Goal: Task Accomplishment & Management: Manage account settings

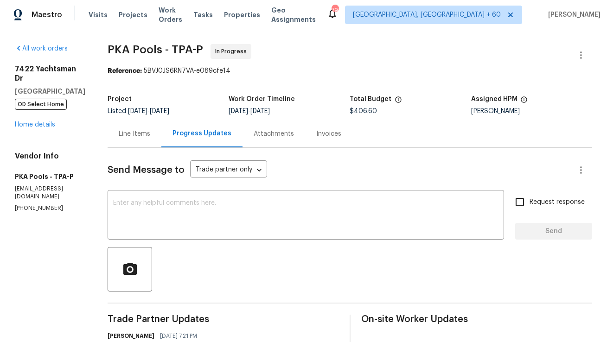
click at [133, 128] on div "Line Items" at bounding box center [135, 133] width 54 height 27
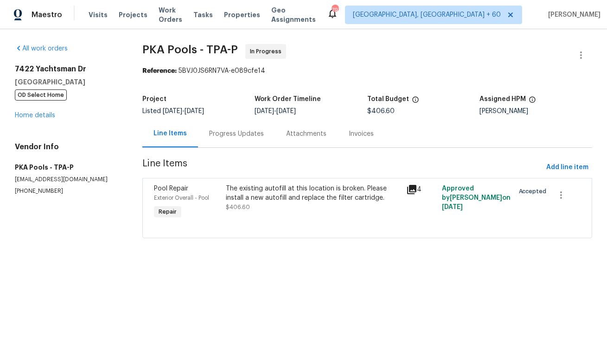
click at [229, 139] on div "Progress Updates" at bounding box center [236, 133] width 77 height 27
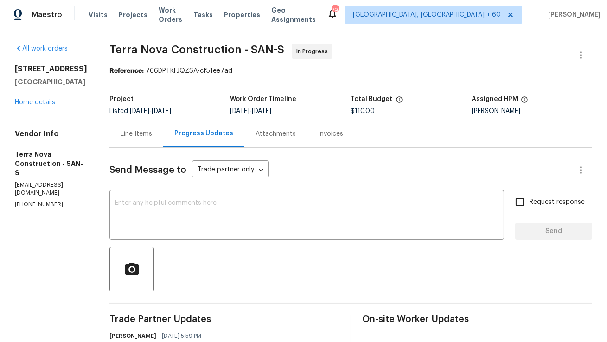
click at [163, 140] on div "Line Items" at bounding box center [136, 133] width 54 height 27
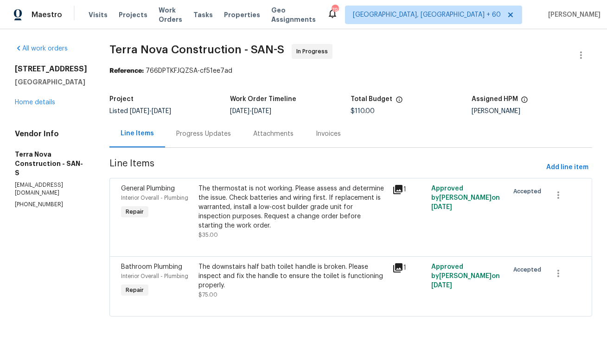
click at [216, 140] on div "Progress Updates" at bounding box center [203, 133] width 77 height 27
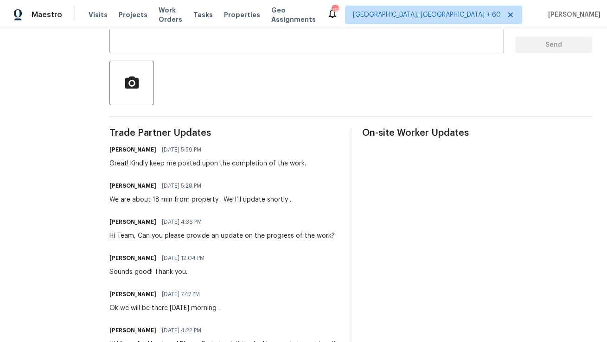
scroll to position [191, 0]
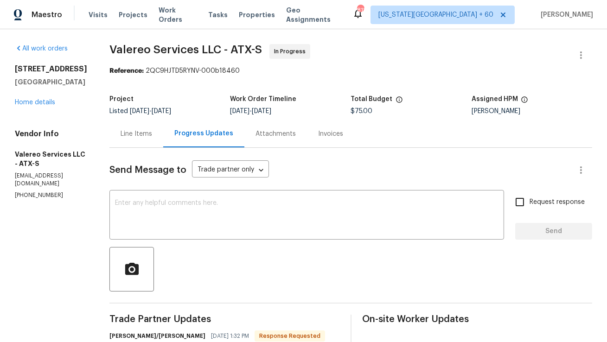
click at [143, 140] on div "Line Items" at bounding box center [136, 133] width 54 height 27
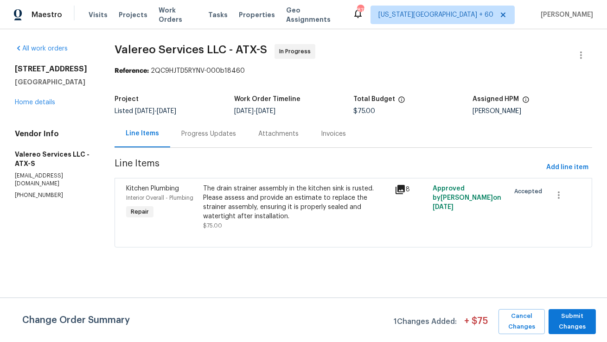
click at [225, 135] on div "Progress Updates" at bounding box center [208, 133] width 55 height 9
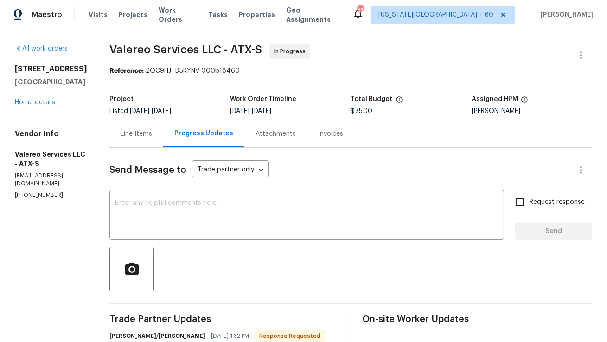
click at [124, 133] on div "Line Items" at bounding box center [137, 133] width 32 height 9
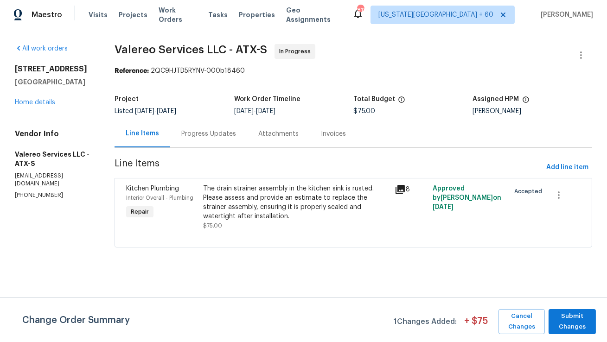
click at [282, 200] on div "The drain strainer assembly in the kitchen sink is rusted. Please assess and pr…" at bounding box center [296, 202] width 186 height 37
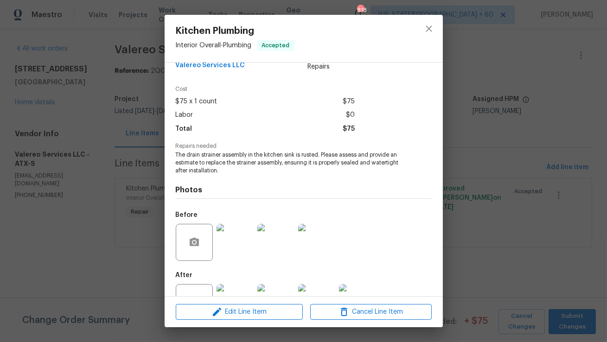
scroll to position [54, 0]
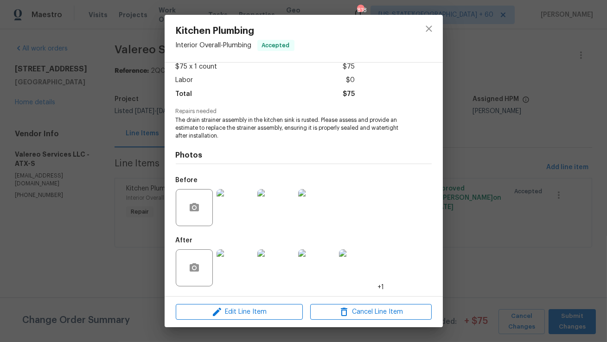
click at [235, 207] on img at bounding box center [235, 207] width 37 height 37
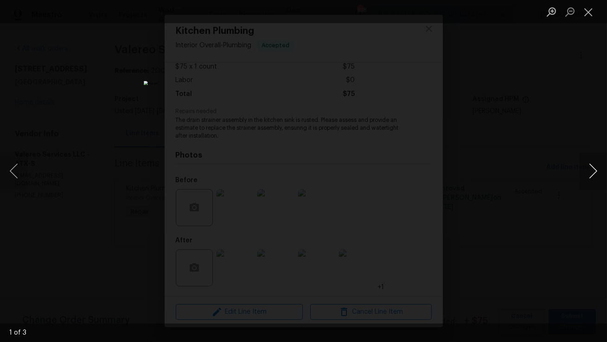
click at [595, 173] on button "Next image" at bounding box center [593, 171] width 28 height 37
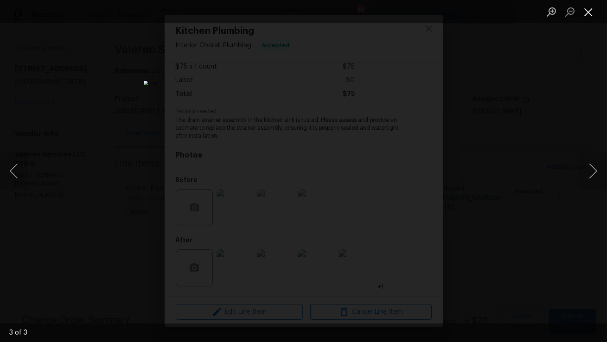
click at [590, 17] on button "Close lightbox" at bounding box center [588, 12] width 19 height 16
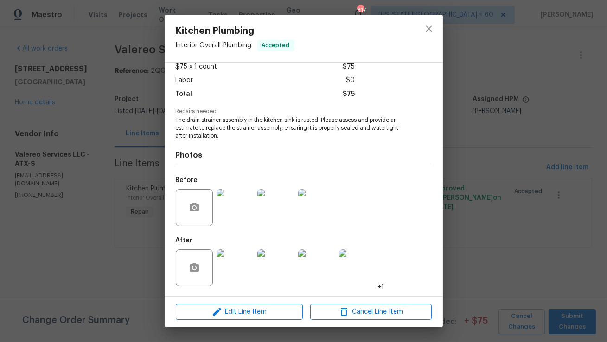
click at [243, 273] on img at bounding box center [235, 268] width 37 height 37
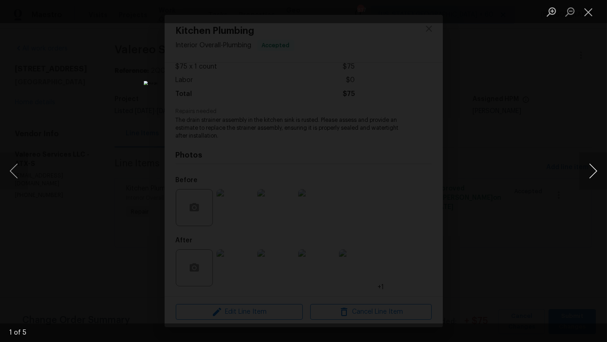
click at [593, 175] on button "Next image" at bounding box center [593, 171] width 28 height 37
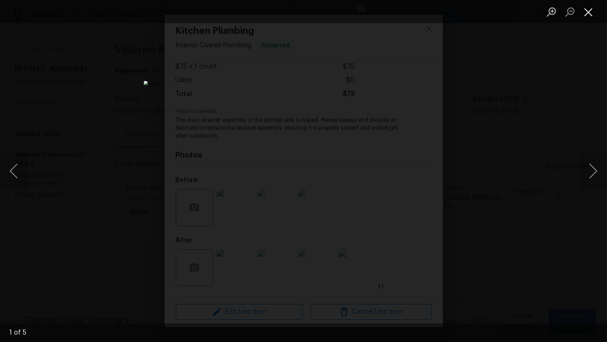
click at [590, 13] on button "Close lightbox" at bounding box center [588, 12] width 19 height 16
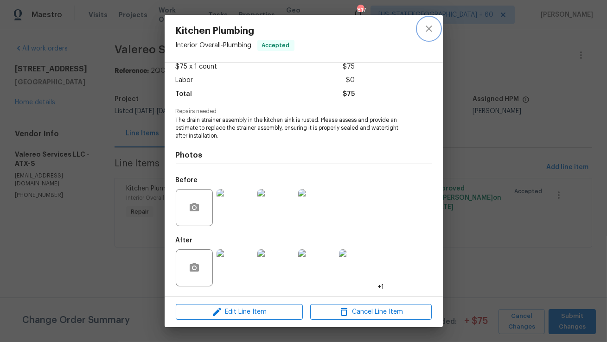
click at [432, 32] on icon "close" at bounding box center [428, 28] width 11 height 11
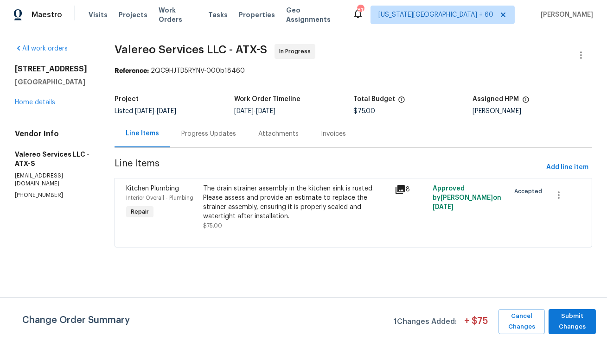
click at [359, 274] on html "Maestro Visits Projects Work Orders Tasks Properties Geo Assignments 817 Kansas…" at bounding box center [303, 137] width 607 height 274
click at [310, 208] on div "The drain strainer assembly in the kitchen sink is rusted. Please assess and pr…" at bounding box center [296, 202] width 186 height 37
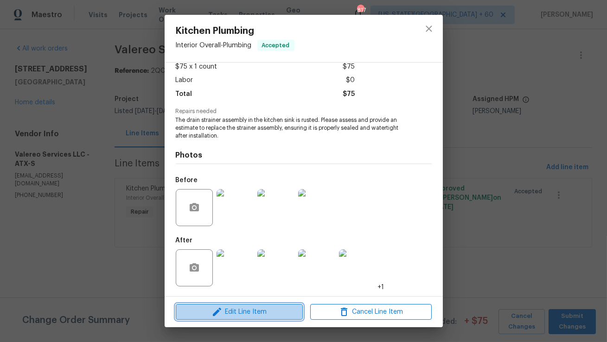
click at [264, 315] on span "Edit Line Item" at bounding box center [240, 313] width 122 height 12
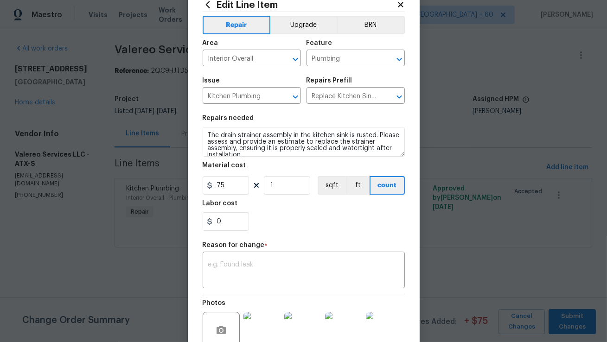
scroll to position [57, 0]
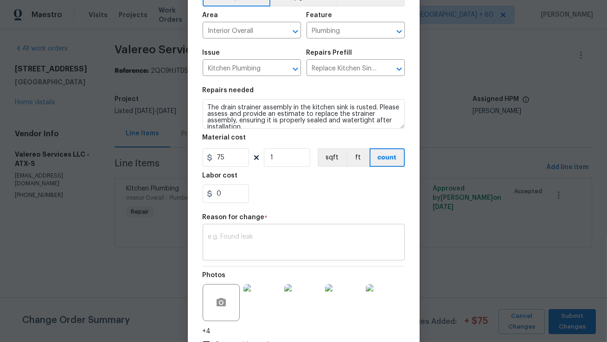
click at [264, 257] on div "x ​" at bounding box center [304, 243] width 202 height 34
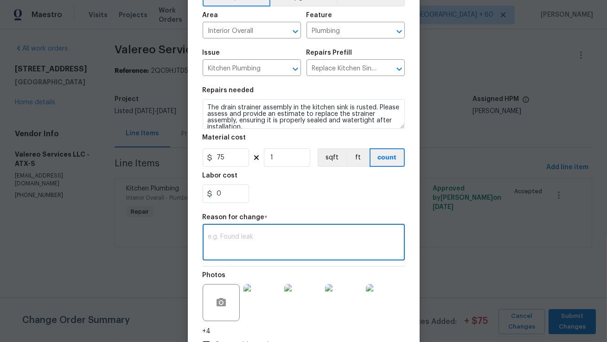
paste textarea "(AM) Updated per vendor’s final cost."
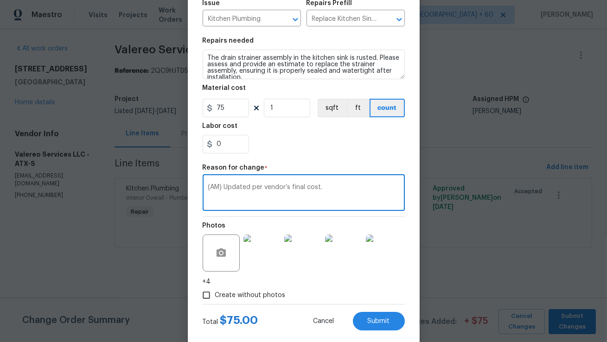
scroll to position [124, 0]
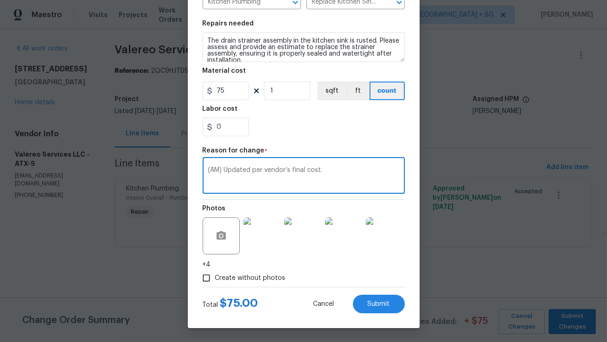
type textarea "(AM) Updated per vendor’s final cost."
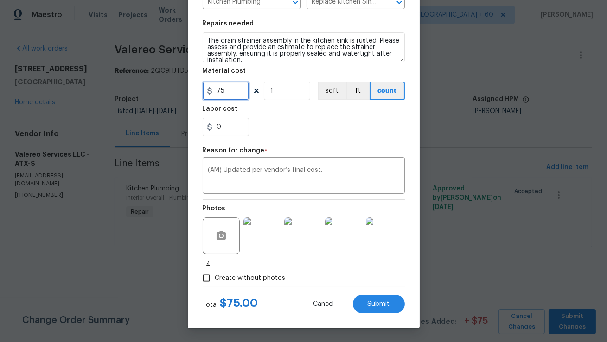
click at [230, 91] on input "75" at bounding box center [226, 91] width 46 height 19
type input "150"
click at [379, 308] on button "Submit" at bounding box center [379, 304] width 52 height 19
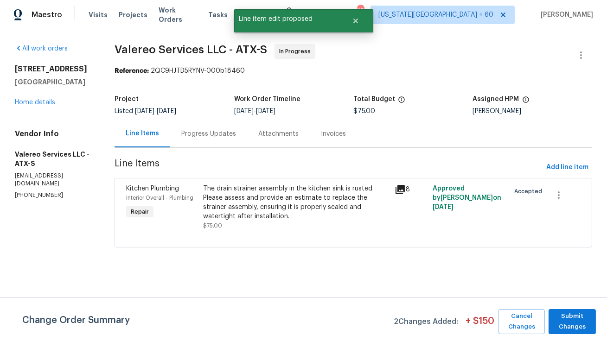
scroll to position [0, 0]
click at [567, 317] on button "Submit Changes" at bounding box center [572, 321] width 47 height 25
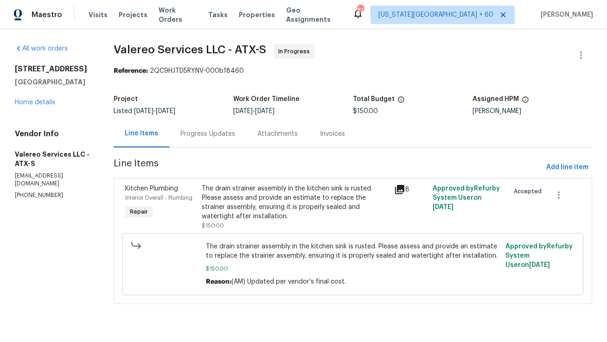
click at [204, 136] on div "Progress Updates" at bounding box center [207, 133] width 55 height 9
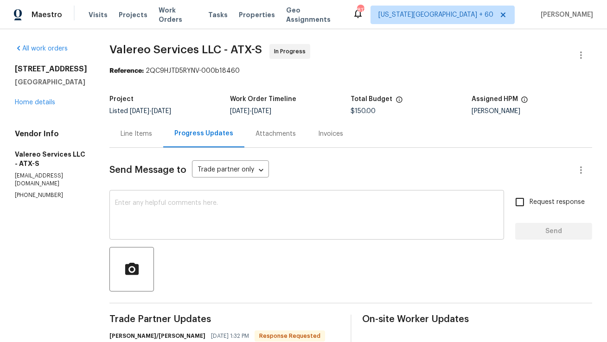
scroll to position [105, 0]
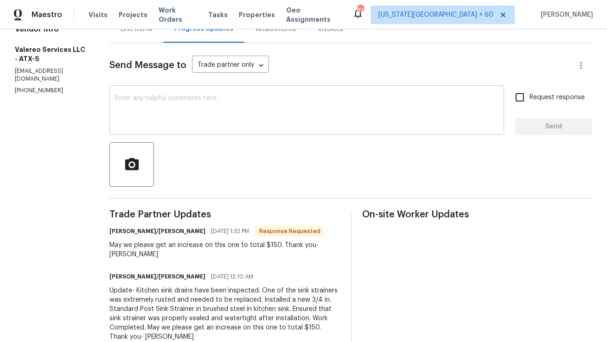
click at [215, 125] on textarea at bounding box center [307, 111] width 384 height 32
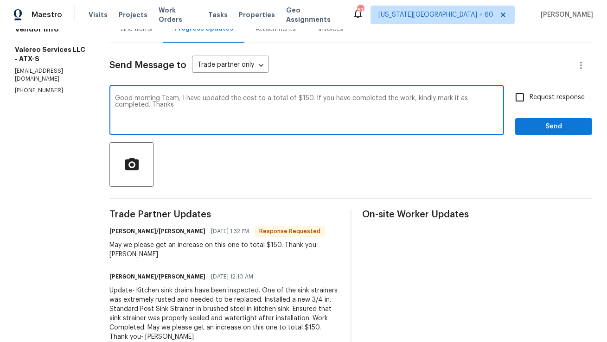
type textarea "Good morning Team, I have updated the cost to a total of $150. If you have comp…"
click at [518, 94] on input "Request response" at bounding box center [519, 97] width 19 height 19
checkbox input "true"
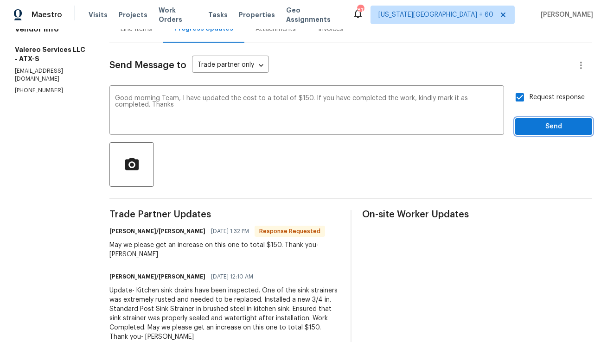
click at [549, 133] on button "Send" at bounding box center [553, 126] width 77 height 17
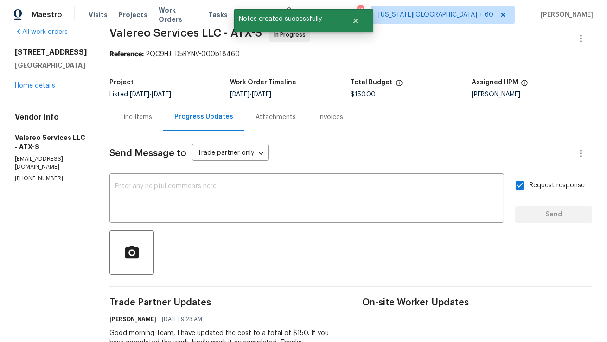
scroll to position [0, 0]
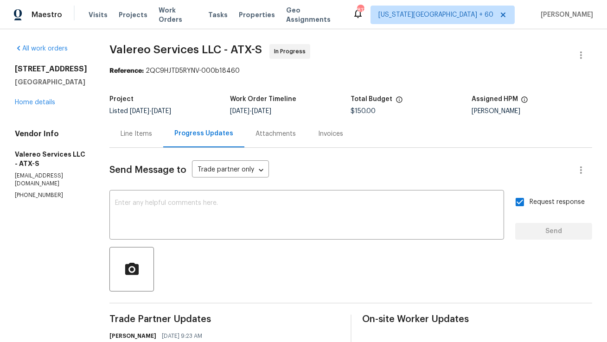
click at [128, 141] on div "Line Items" at bounding box center [136, 133] width 54 height 27
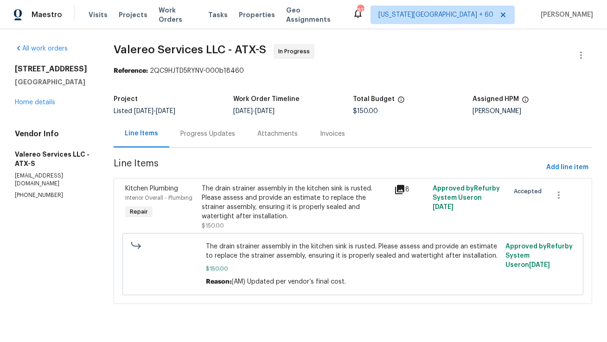
click at [192, 138] on div "Progress Updates" at bounding box center [207, 133] width 55 height 9
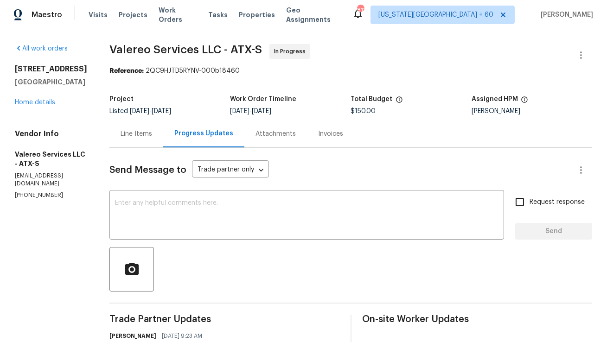
copy h2 "275 Peppergrass Cv"
drag, startPoint x: 13, startPoint y: 65, endPoint x: 29, endPoint y: 75, distance: 18.1
click at [29, 75] on div "All work orders 275 Peppergrass Cv Kyle, TX 78640 Home details Vendor Info Vale…" at bounding box center [303, 333] width 607 height 608
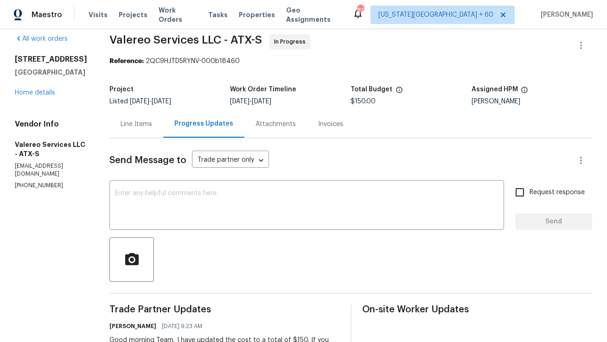
scroll to position [14, 0]
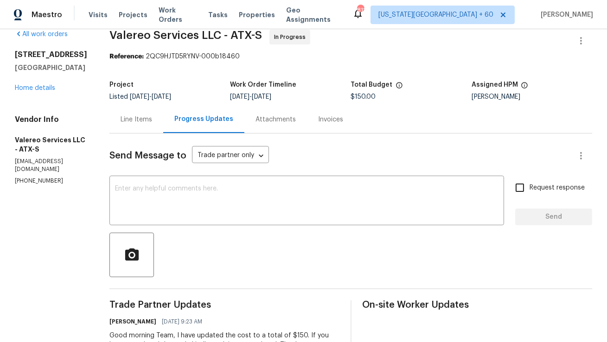
click at [139, 124] on div "Line Items" at bounding box center [136, 119] width 54 height 27
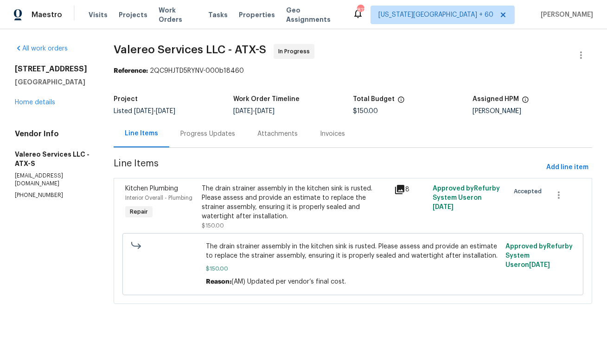
click at [209, 133] on div "Progress Updates" at bounding box center [207, 133] width 55 height 9
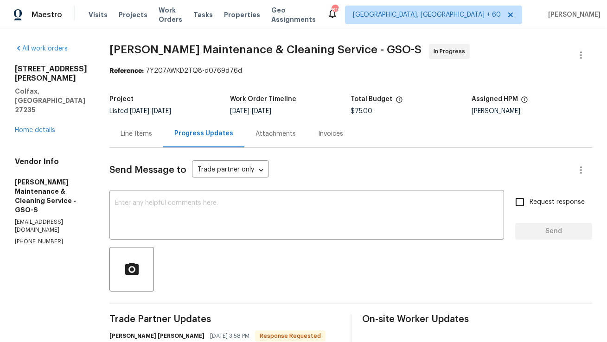
click at [151, 141] on div "Line Items" at bounding box center [136, 133] width 54 height 27
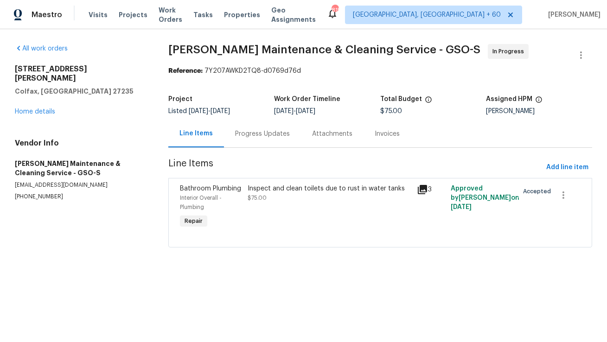
click at [245, 137] on div "Progress Updates" at bounding box center [262, 133] width 55 height 9
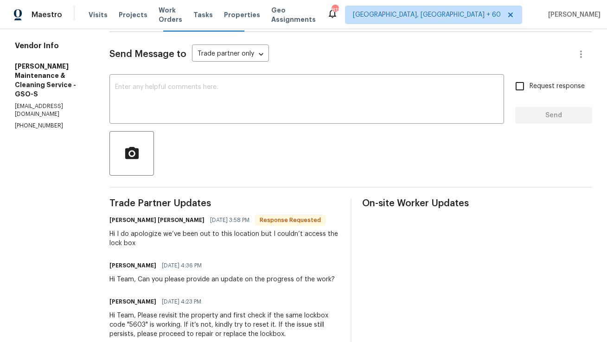
scroll to position [121, 0]
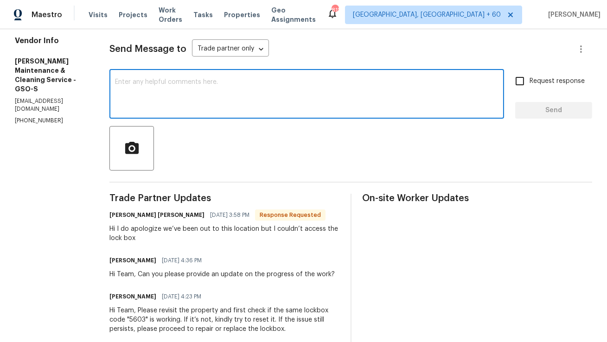
click at [202, 80] on textarea at bounding box center [307, 95] width 384 height 32
type textarea "Hi Simpson, Can you. h"
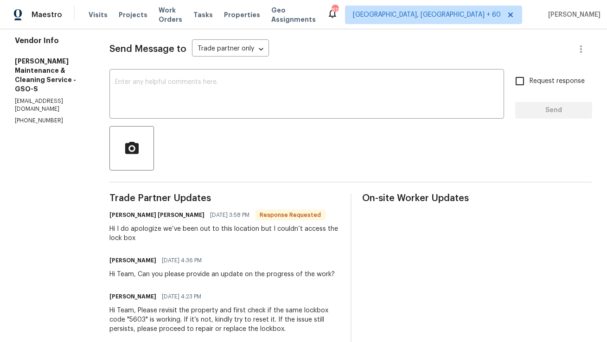
click at [185, 184] on div "Send Message to Trade partner only Trade partner only ​ x ​ Request response Se…" at bounding box center [350, 268] width 483 height 482
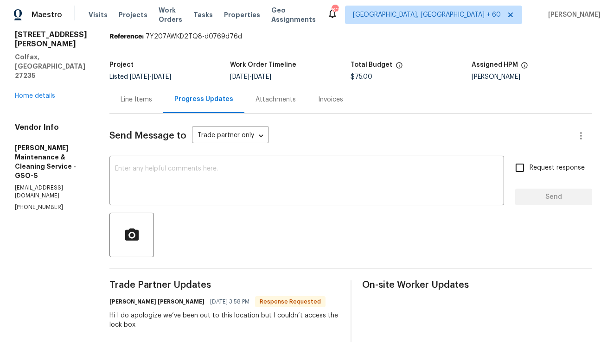
scroll to position [0, 0]
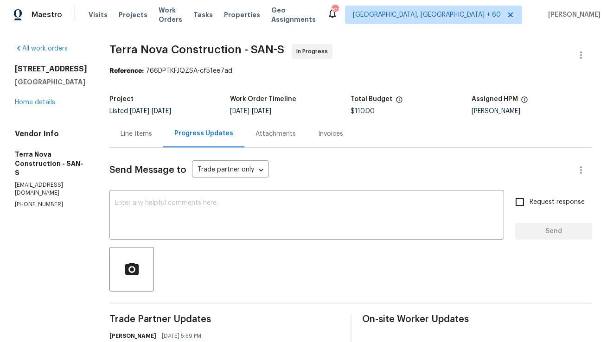
click at [163, 128] on div "Line Items" at bounding box center [136, 133] width 54 height 27
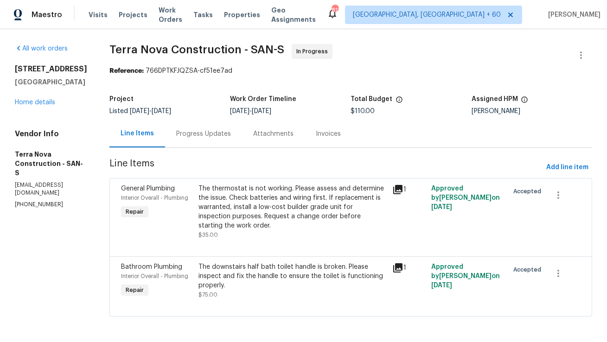
click at [231, 135] on div "Progress Updates" at bounding box center [203, 133] width 55 height 9
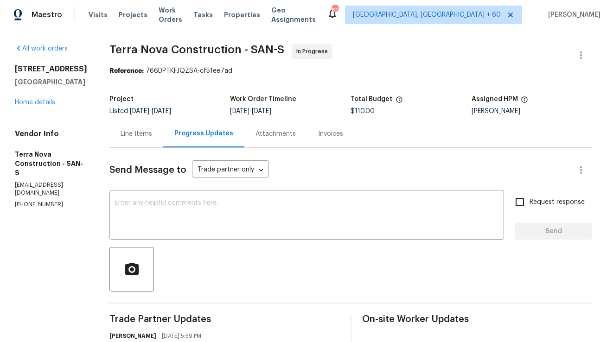
click at [152, 130] on div "Line Items" at bounding box center [137, 133] width 32 height 9
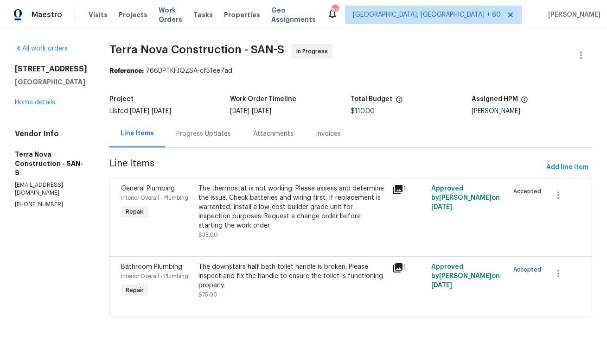
click at [230, 134] on div "Progress Updates" at bounding box center [203, 133] width 55 height 9
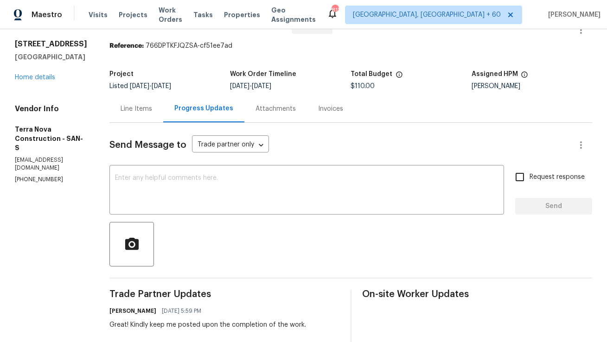
scroll to position [23, 0]
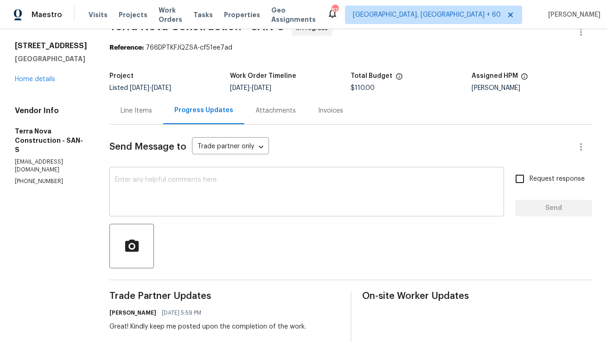
click at [244, 171] on div "x ​" at bounding box center [306, 192] width 395 height 47
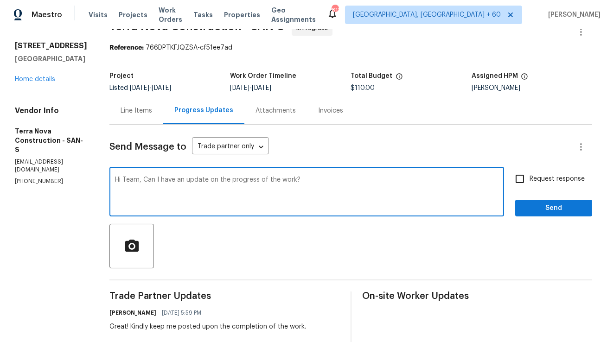
type textarea "Hi Team, Can I have an update on the progress of the work?"
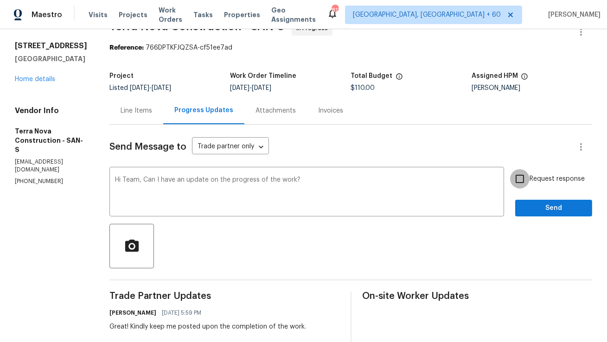
click at [523, 178] on input "Request response" at bounding box center [519, 178] width 19 height 19
checkbox input "true"
click at [535, 200] on button "Send" at bounding box center [553, 208] width 77 height 17
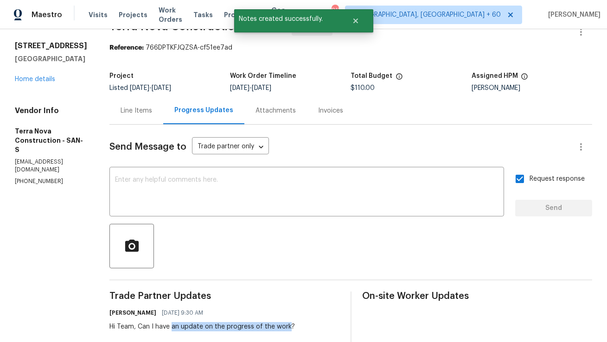
copy div "an update on the progress of the work"
drag, startPoint x: 196, startPoint y: 327, endPoint x: 312, endPoint y: 327, distance: 116.4
click at [295, 327] on div "Hi Team, Can I have an update on the progress of the work?" at bounding box center [202, 326] width 186 height 9
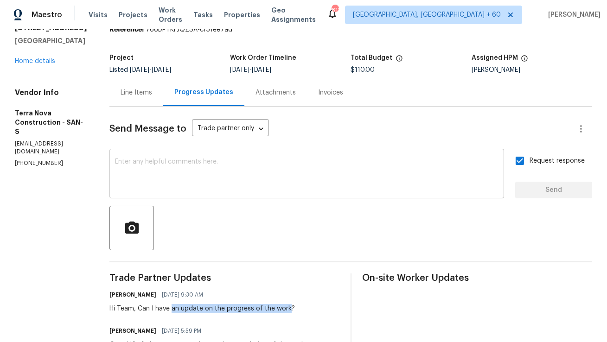
scroll to position [66, 0]
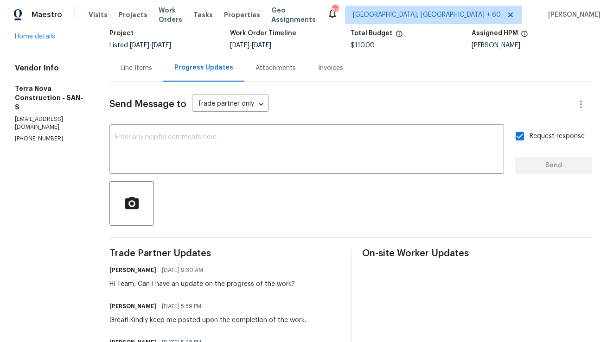
click at [175, 287] on div "Hi Team, Can I have an update on the progress of the work?" at bounding box center [202, 284] width 186 height 9
copy div "Hi Team, Can I have an update on the progress of the work?"
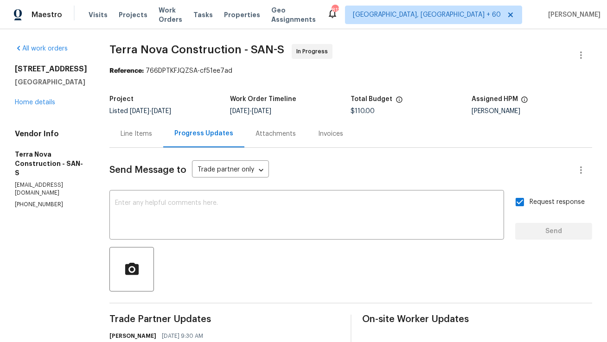
scroll to position [106, 0]
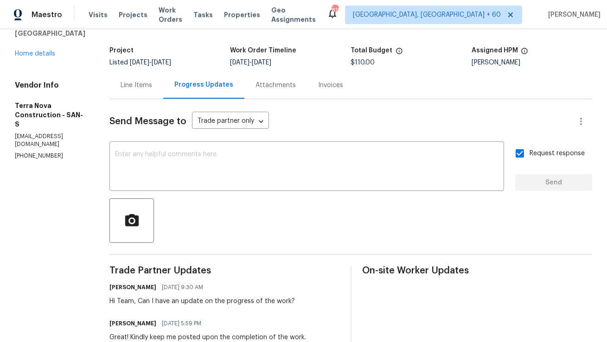
scroll to position [0, 0]
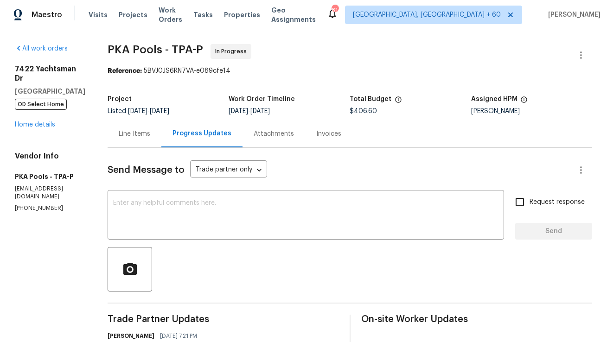
click at [125, 139] on div "Line Items" at bounding box center [135, 133] width 54 height 27
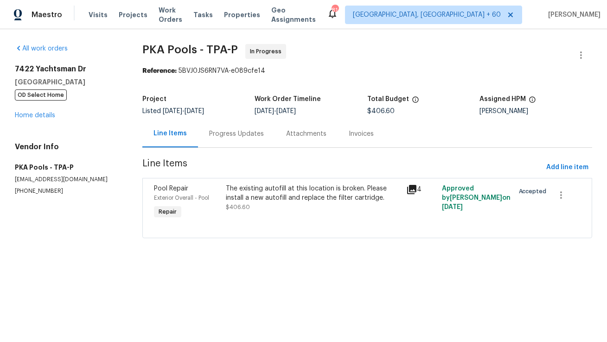
click at [224, 137] on div "Progress Updates" at bounding box center [236, 133] width 55 height 9
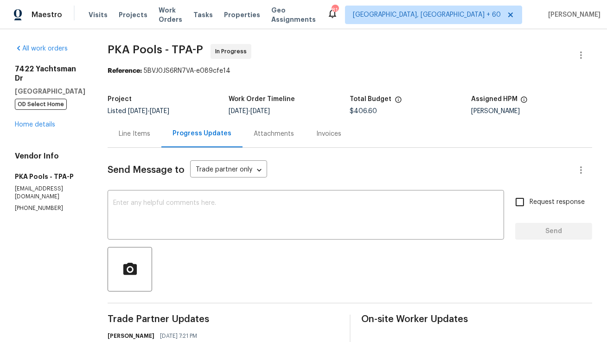
scroll to position [99, 0]
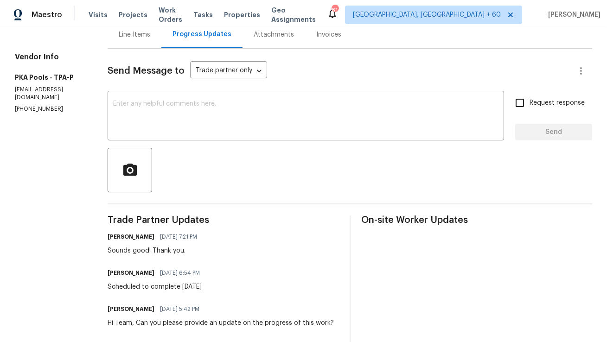
click at [139, 42] on div "Line Items" at bounding box center [135, 34] width 54 height 27
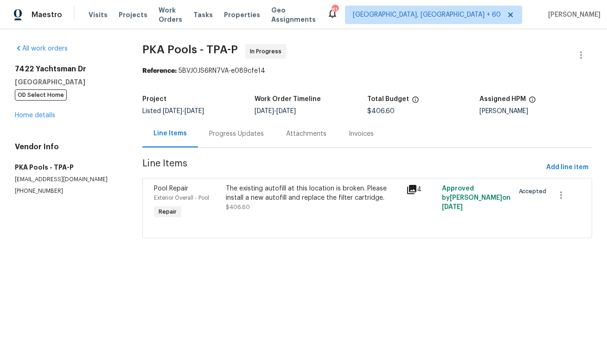
click at [211, 133] on div "Progress Updates" at bounding box center [236, 133] width 55 height 9
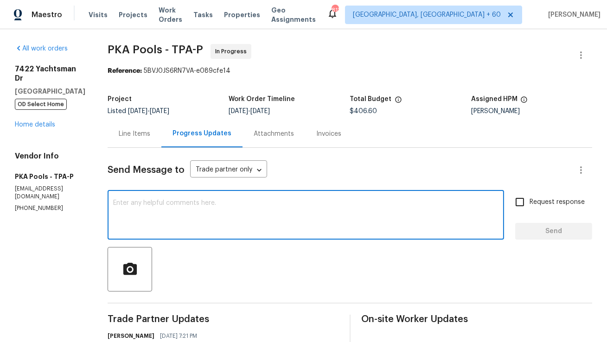
click at [219, 205] on textarea at bounding box center [305, 216] width 385 height 32
paste textarea "Hi Team, Can I have an update on the progress of the work?"
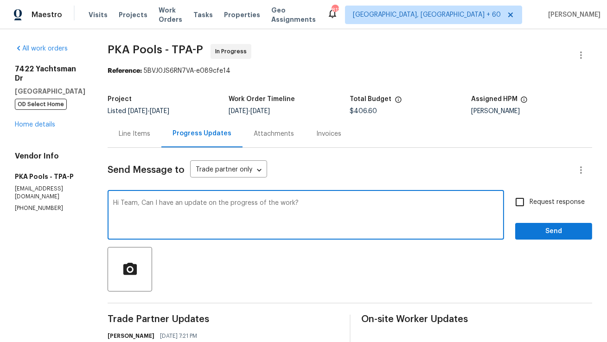
type textarea "Hi Team, Can I have an update on the progress of the work?"
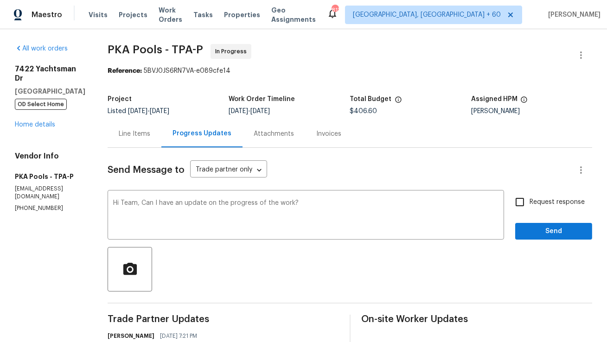
click at [531, 201] on span "Request response" at bounding box center [557, 203] width 55 height 10
click at [530, 201] on input "Request response" at bounding box center [519, 201] width 19 height 19
checkbox input "true"
click at [540, 231] on span "Send" at bounding box center [554, 232] width 62 height 12
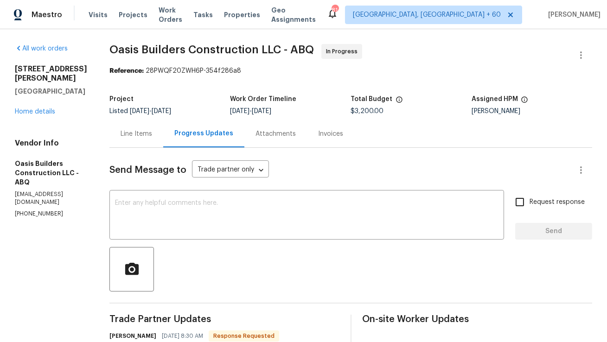
click at [154, 146] on div "Line Items" at bounding box center [136, 133] width 54 height 27
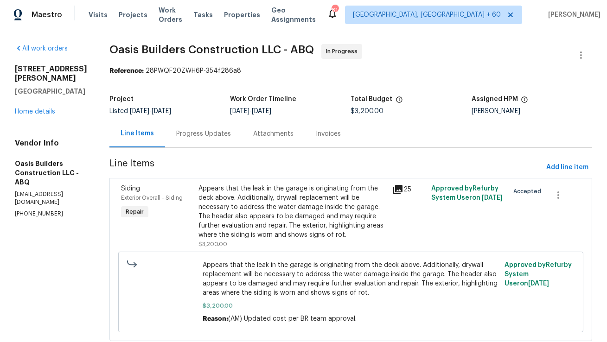
click at [239, 191] on div "Appears that the leak in the garage is originating from the deck above. Additio…" at bounding box center [293, 212] width 188 height 56
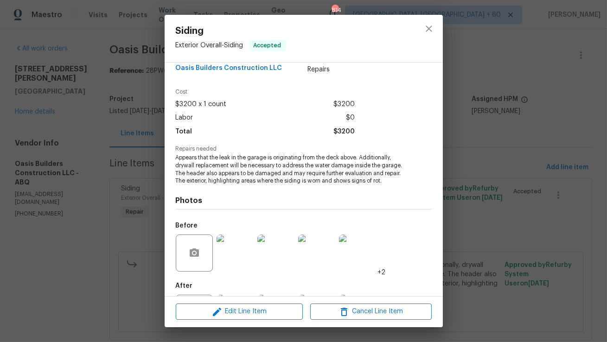
scroll to position [62, 0]
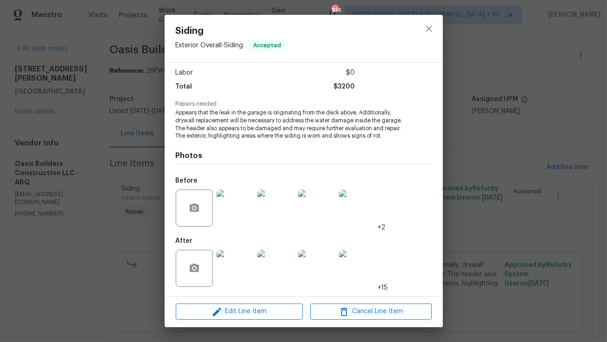
click at [246, 271] on img at bounding box center [235, 268] width 37 height 37
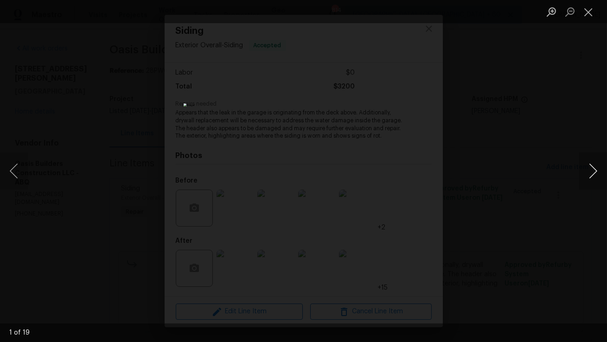
click at [601, 173] on button "Next image" at bounding box center [593, 171] width 28 height 37
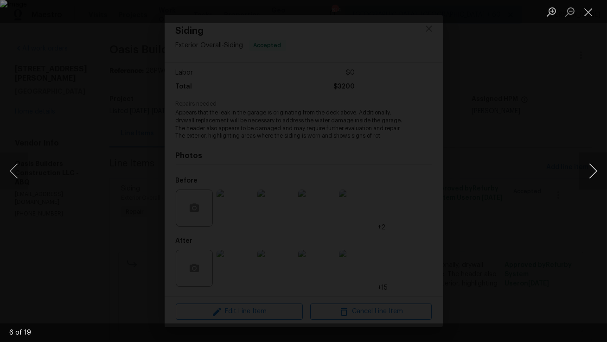
click at [601, 173] on button "Next image" at bounding box center [593, 171] width 28 height 37
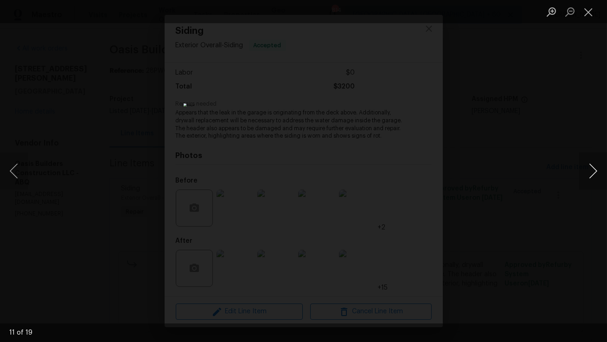
click at [601, 173] on button "Next image" at bounding box center [593, 171] width 28 height 37
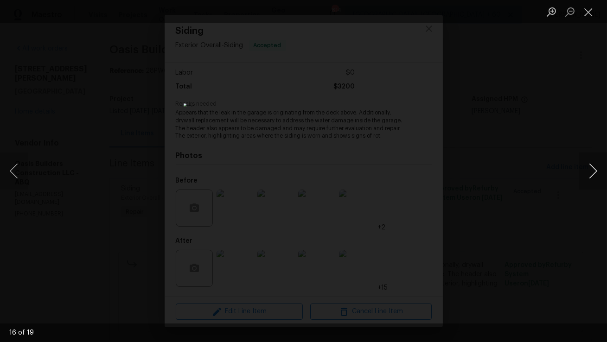
click at [601, 173] on button "Next image" at bounding box center [593, 171] width 28 height 37
click at [593, 21] on li "Lightbox" at bounding box center [588, 11] width 19 height 23
click at [590, 10] on button "Close lightbox" at bounding box center [588, 12] width 19 height 16
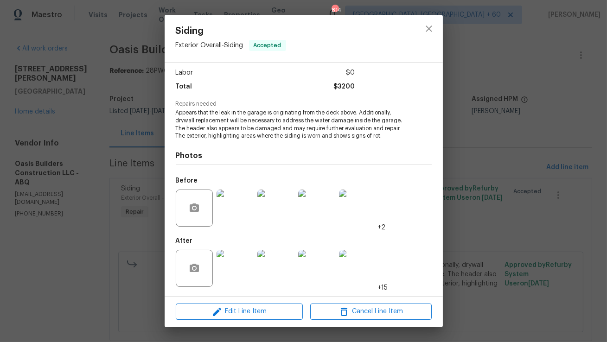
click at [249, 209] on img at bounding box center [235, 208] width 37 height 37
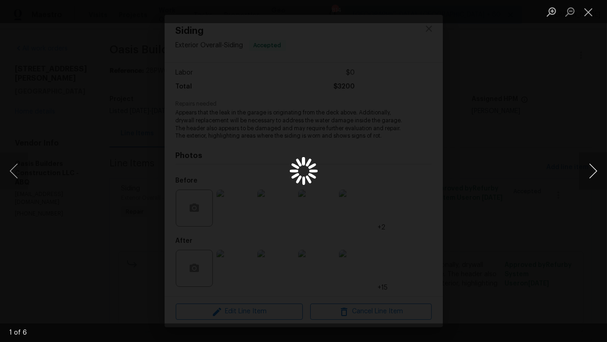
click at [591, 169] on button "Next image" at bounding box center [593, 171] width 28 height 37
click at [584, 19] on button "Close lightbox" at bounding box center [588, 12] width 19 height 16
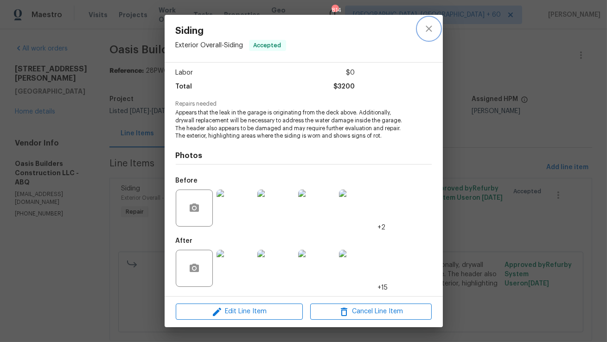
click at [430, 32] on icon "close" at bounding box center [428, 28] width 11 height 11
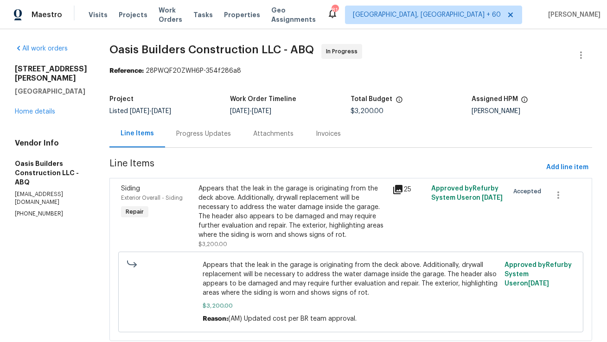
click at [227, 130] on div "Progress Updates" at bounding box center [203, 133] width 55 height 9
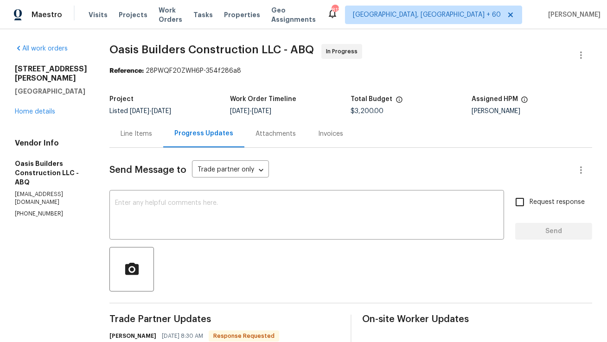
click at [134, 146] on div "Line Items" at bounding box center [136, 133] width 54 height 27
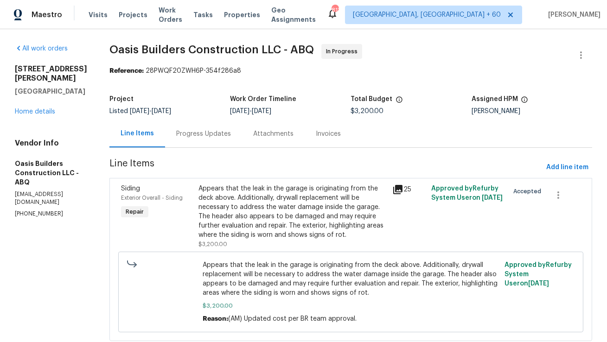
click at [205, 137] on div "Progress Updates" at bounding box center [203, 133] width 55 height 9
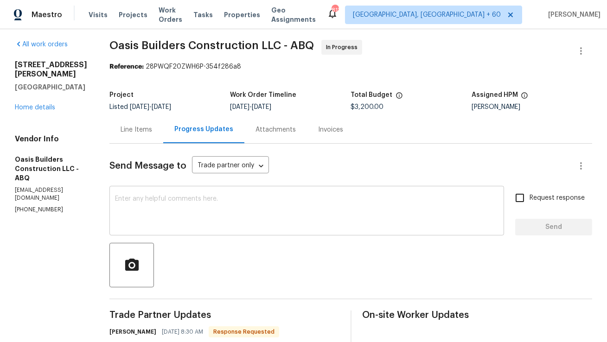
scroll to position [77, 0]
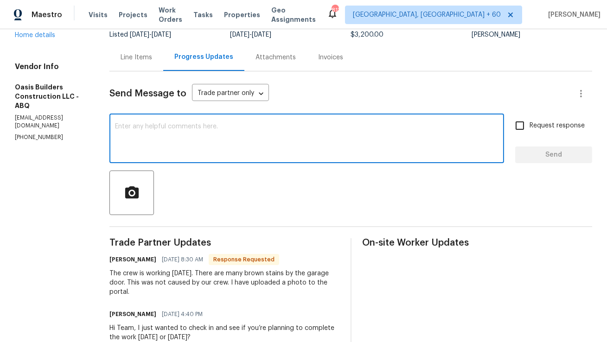
click at [244, 149] on textarea at bounding box center [307, 139] width 384 height 32
paste textarea "09/05/2025 009993 Anthony M 09/05/2025 009993 Anthony M"
type textarea "09/05/2025 009993 Anthony M 09/05/2025 009993 Anthony M"
click at [326, 135] on textarea at bounding box center [307, 139] width 384 height 32
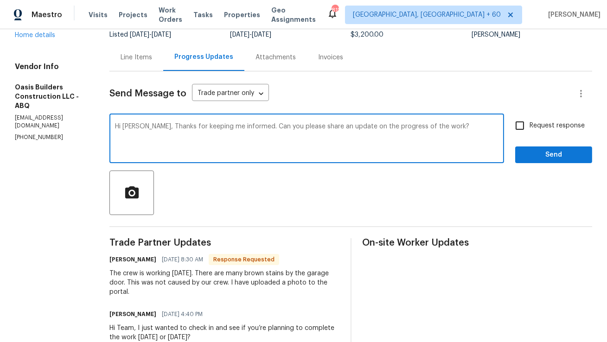
type textarea "Hi Tony, Thanks for keeping me informed. Can you please share an update on the …"
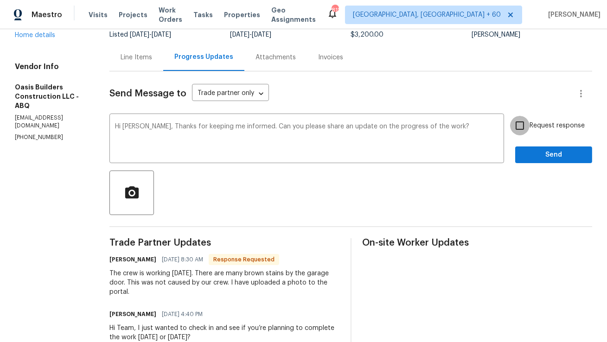
click at [525, 129] on input "Request response" at bounding box center [519, 125] width 19 height 19
checkbox input "true"
click at [532, 151] on span "Send" at bounding box center [554, 155] width 62 height 12
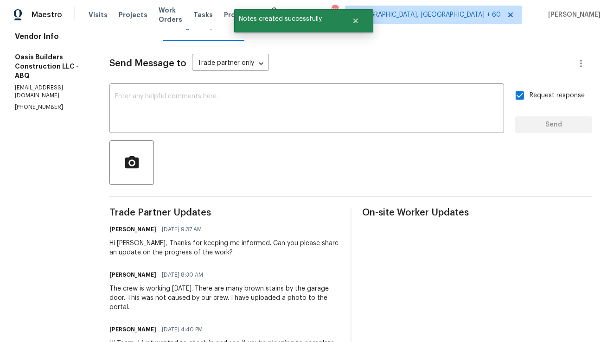
scroll to position [117, 0]
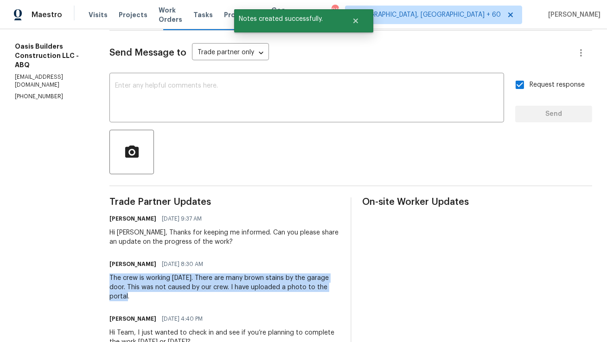
copy div "The crew is working today. There are many brown stains by the garage door. This…"
drag, startPoint x: 136, startPoint y: 297, endPoint x: 111, endPoint y: 280, distance: 30.4
click at [111, 280] on div "The crew is working today. There are many brown stains by the garage door. This…" at bounding box center [224, 288] width 230 height 28
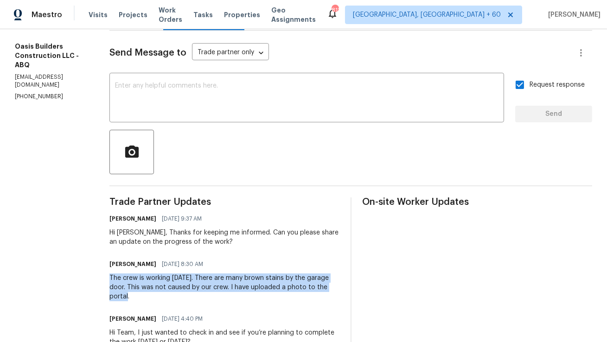
scroll to position [0, 0]
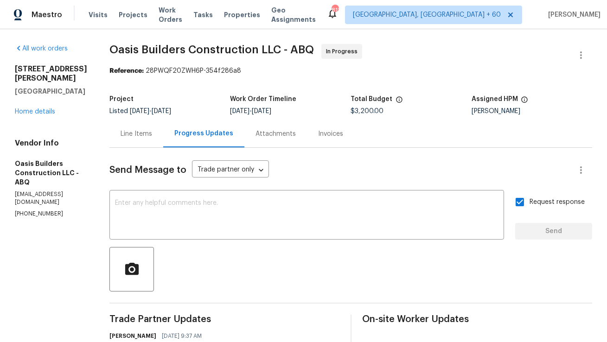
click at [207, 120] on div "Project Listed 8/12/2025 - 8/27/2025 Work Order Timeline 8/19/2025 - 8/21/2025 …" at bounding box center [350, 105] width 483 height 30
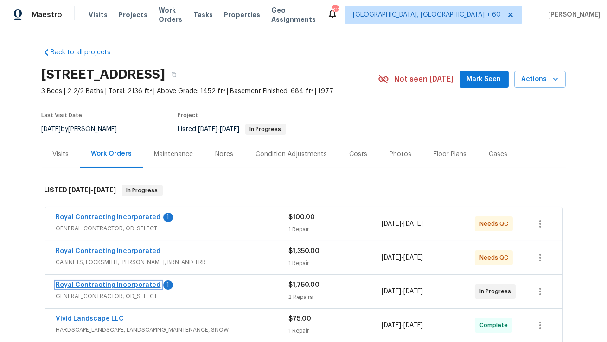
click at [120, 284] on link "Royal Contracting Incorporated" at bounding box center [108, 285] width 105 height 6
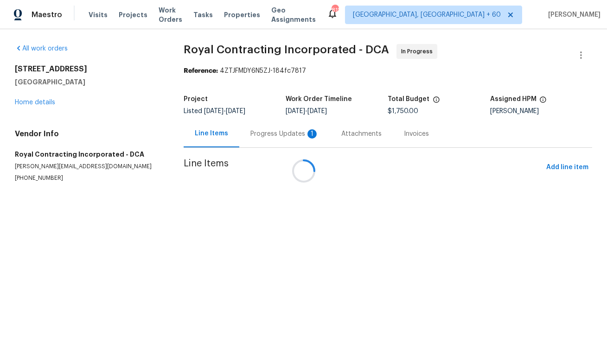
click at [268, 136] on div at bounding box center [303, 171] width 607 height 342
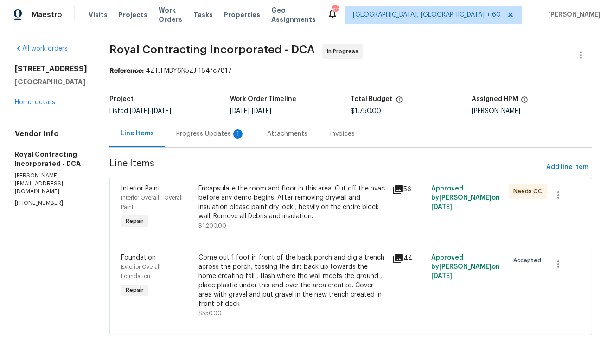
click at [221, 134] on div "Progress Updates 1" at bounding box center [210, 133] width 69 height 9
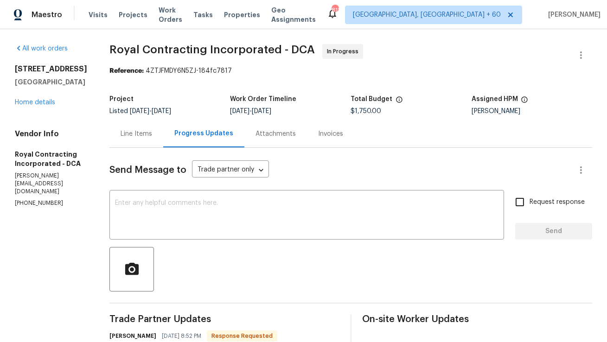
click at [152, 134] on div "Line Items" at bounding box center [137, 133] width 32 height 9
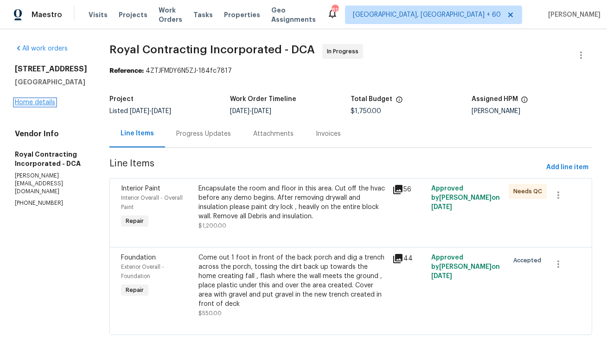
click at [34, 106] on link "Home details" at bounding box center [35, 102] width 40 height 6
